Goal: Transaction & Acquisition: Purchase product/service

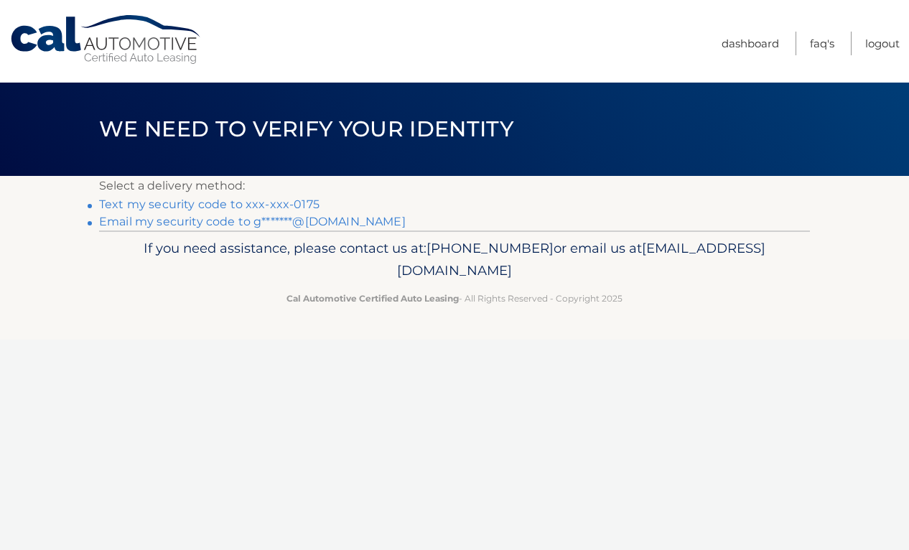
click at [227, 204] on link "Text my security code to xxx-xxx-0175" at bounding box center [209, 204] width 220 height 14
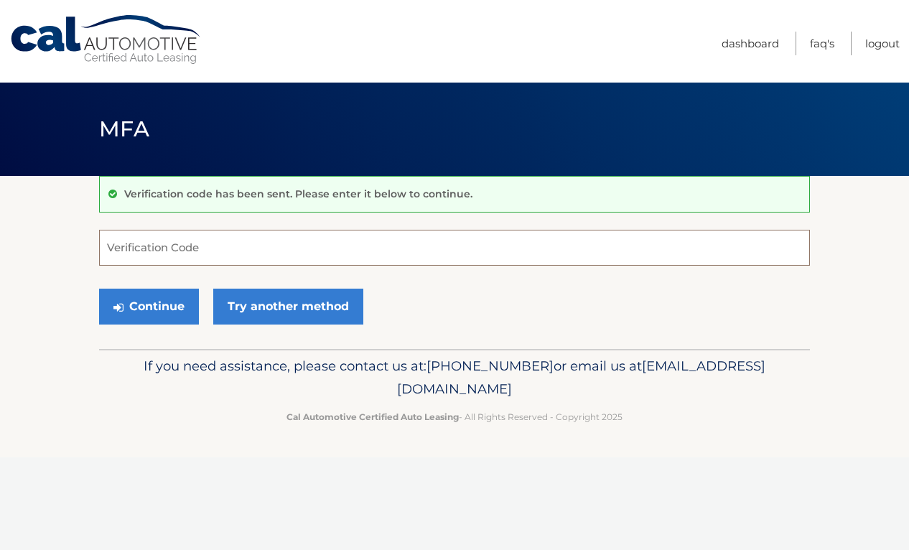
click at [197, 253] on input "Verification Code" at bounding box center [454, 248] width 711 height 36
type input "630771"
click at [168, 304] on button "Continue" at bounding box center [149, 307] width 100 height 36
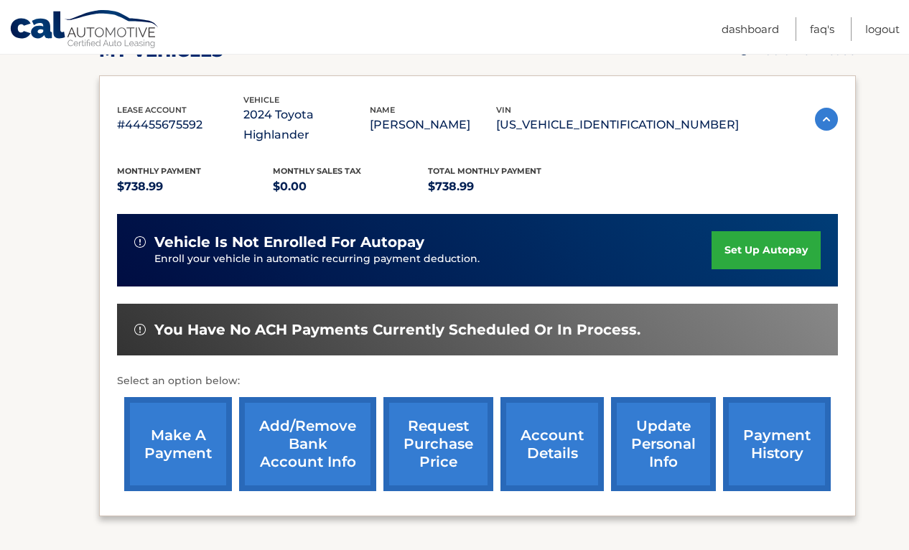
scroll to position [230, 0]
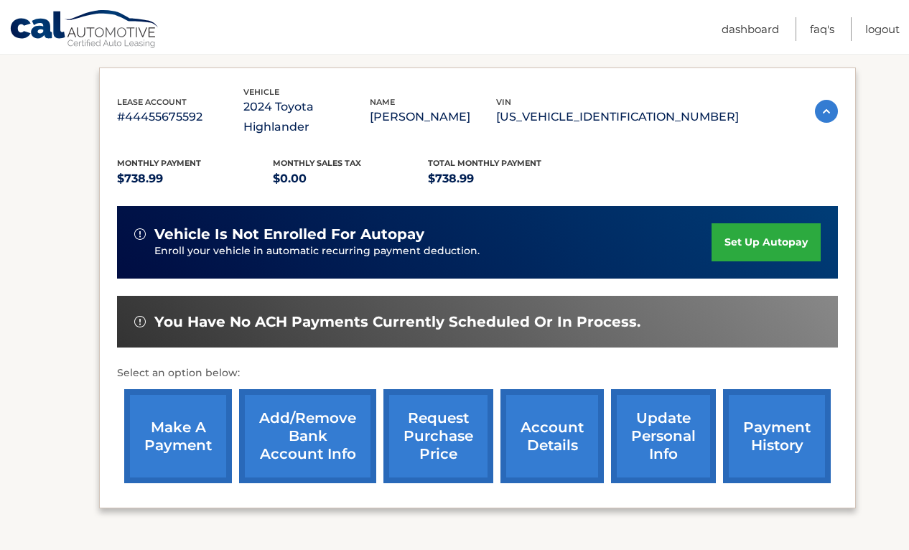
click at [169, 422] on link "make a payment" at bounding box center [178, 436] width 108 height 94
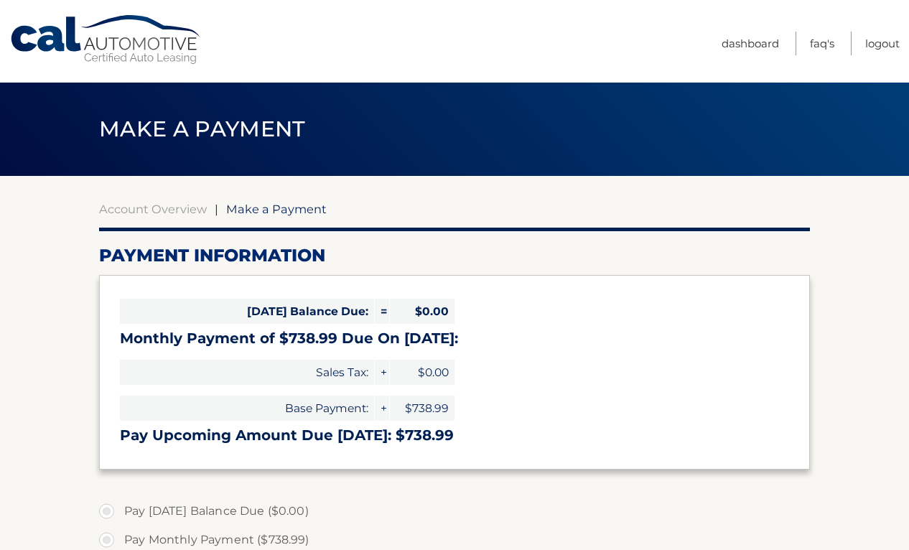
select select "ZTlmMDBiZDktMWY2ZC00NDViLTg1MDgtNTE3N2YxMWI5ZjQ1"
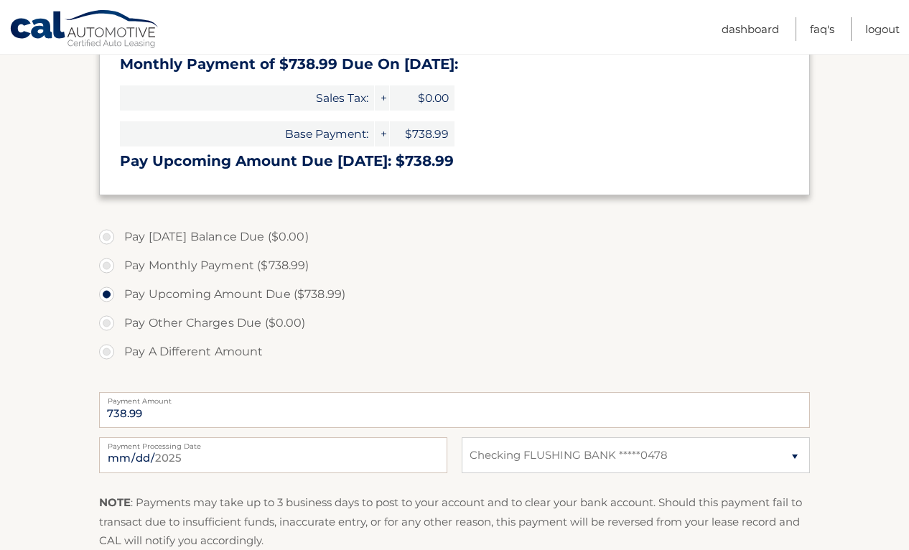
scroll to position [276, 0]
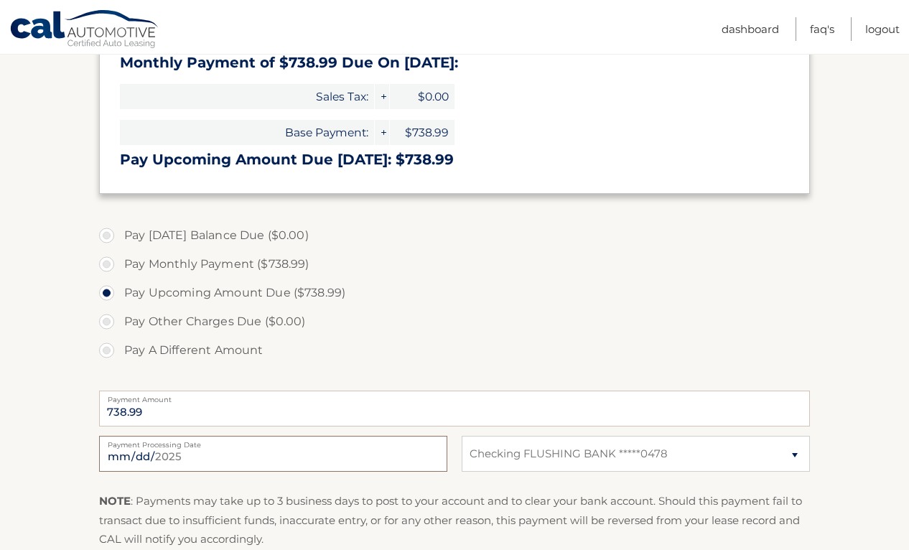
click at [141, 457] on input "[DATE]" at bounding box center [273, 454] width 348 height 36
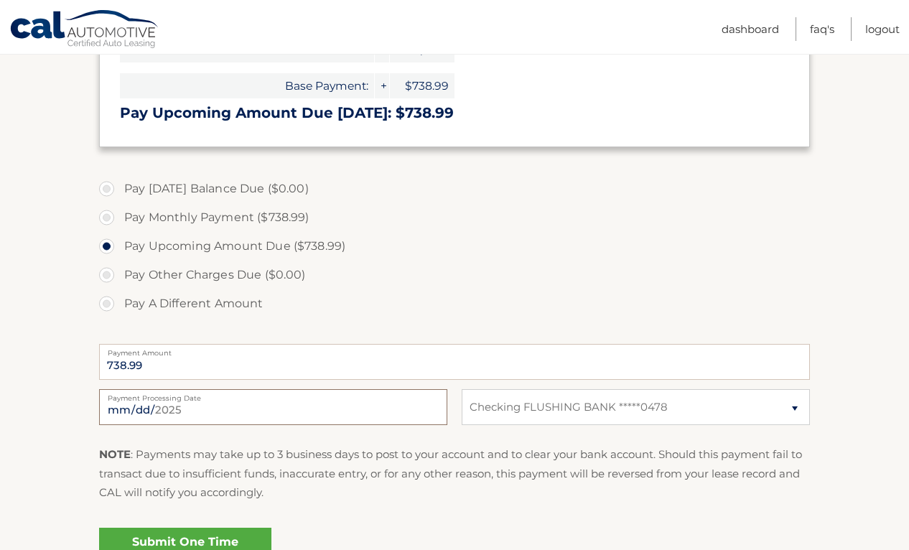
scroll to position [343, 0]
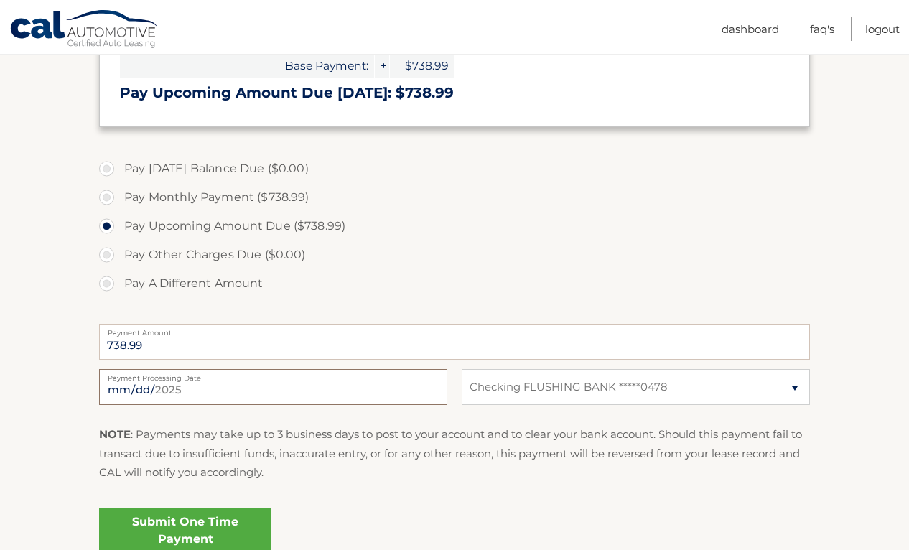
click at [238, 385] on input "[DATE]" at bounding box center [273, 387] width 348 height 36
click at [141, 393] on input "2025-08-23" at bounding box center [273, 387] width 348 height 36
type input "2025-08-27"
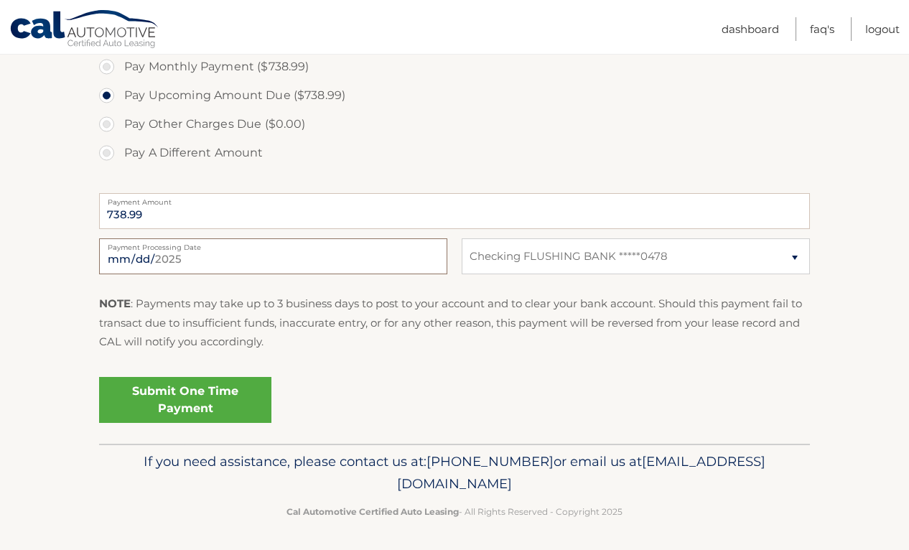
scroll to position [472, 0]
click at [231, 397] on link "Submit One Time Payment" at bounding box center [185, 401] width 172 height 46
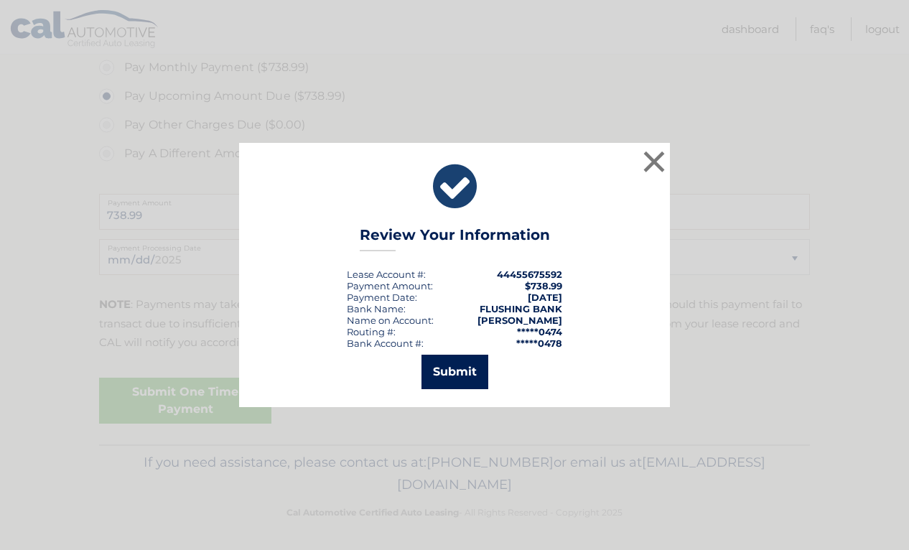
click at [465, 376] on button "Submit" at bounding box center [455, 372] width 67 height 34
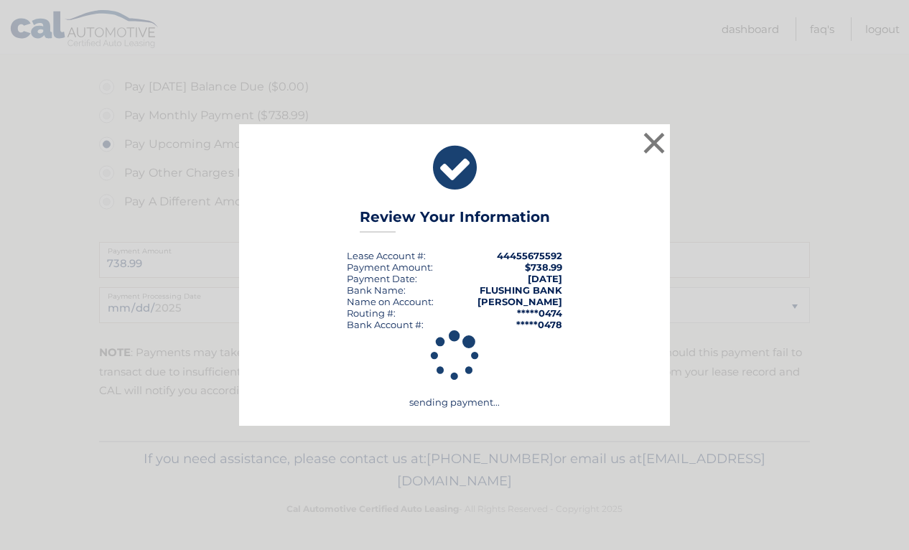
scroll to position [421, 0]
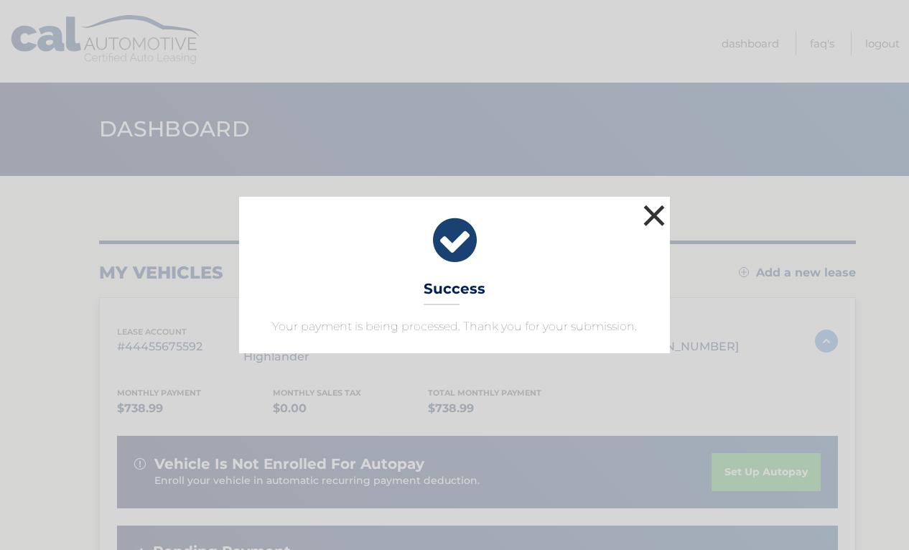
click at [657, 219] on button "×" at bounding box center [654, 215] width 29 height 29
